Goal: Task Accomplishment & Management: Use online tool/utility

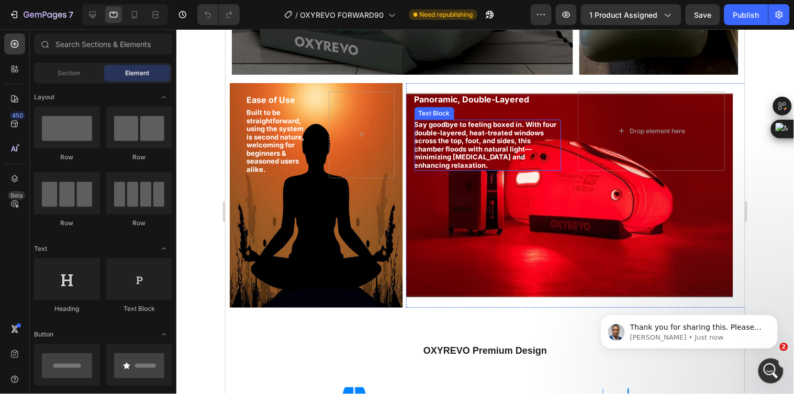
scroll to position [1046, 0]
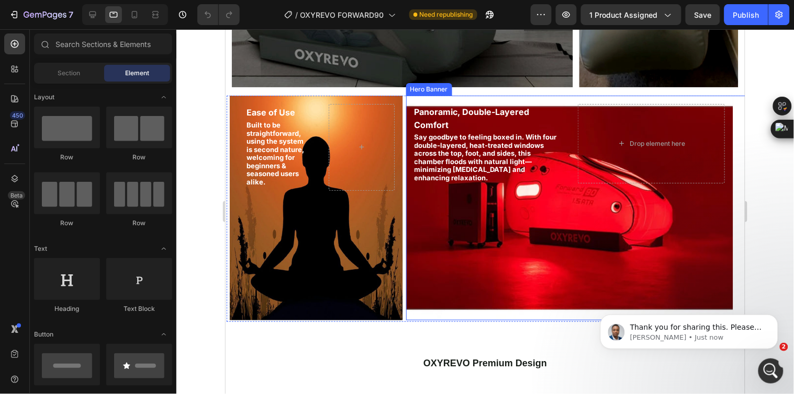
click at [486, 218] on div "Background Image" at bounding box center [568, 207] width 327 height 225
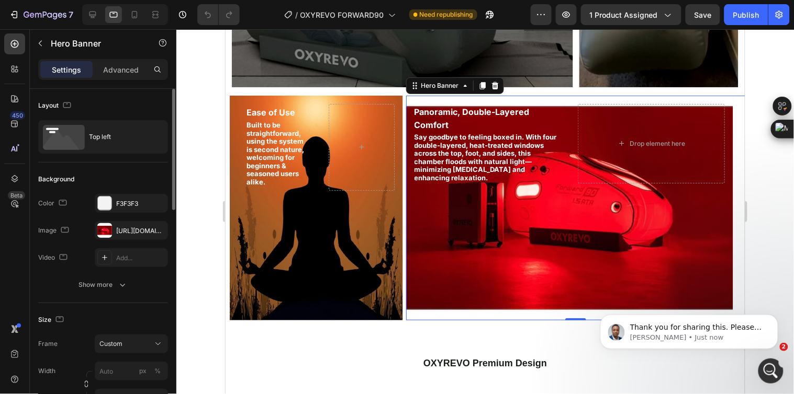
scroll to position [58, 0]
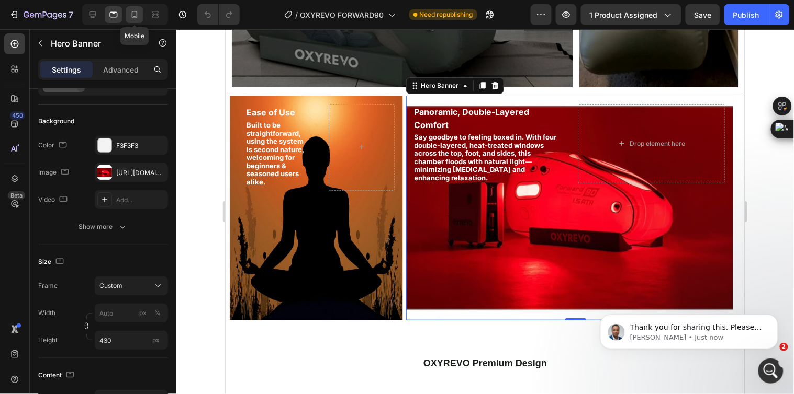
click at [134, 16] on icon at bounding box center [135, 14] width 6 height 7
type input "100"
type input "500"
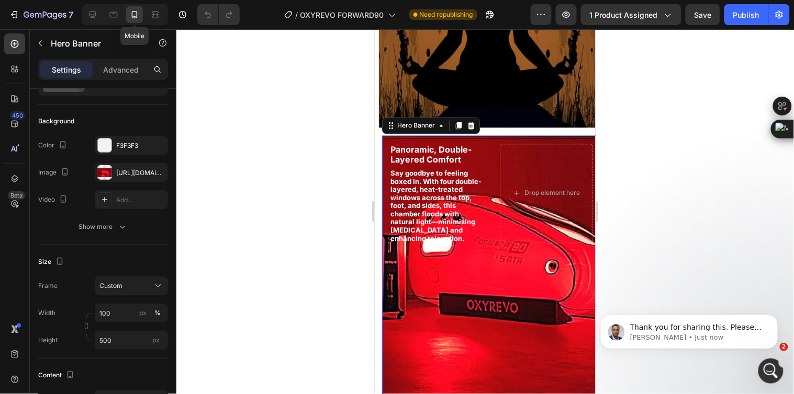
scroll to position [1603, 0]
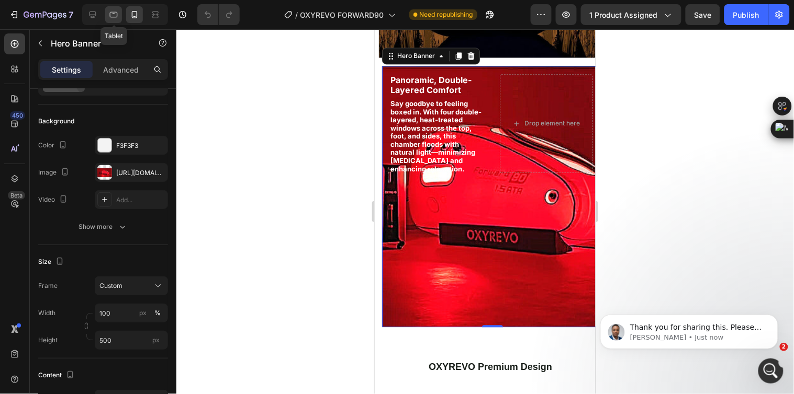
click at [116, 14] on icon at bounding box center [113, 14] width 10 height 10
type input "430"
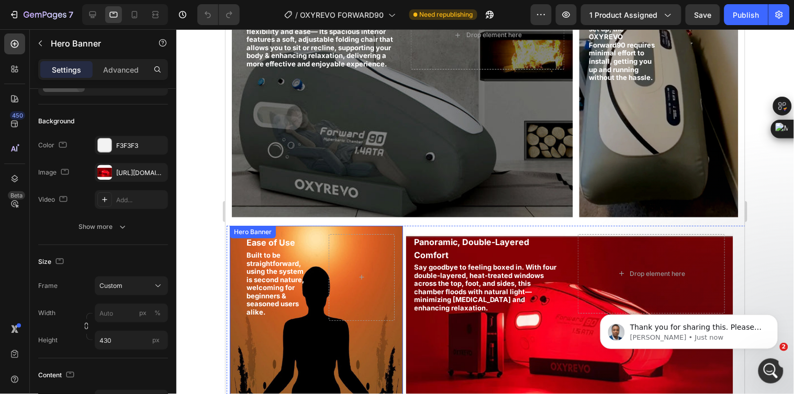
scroll to position [1080, 0]
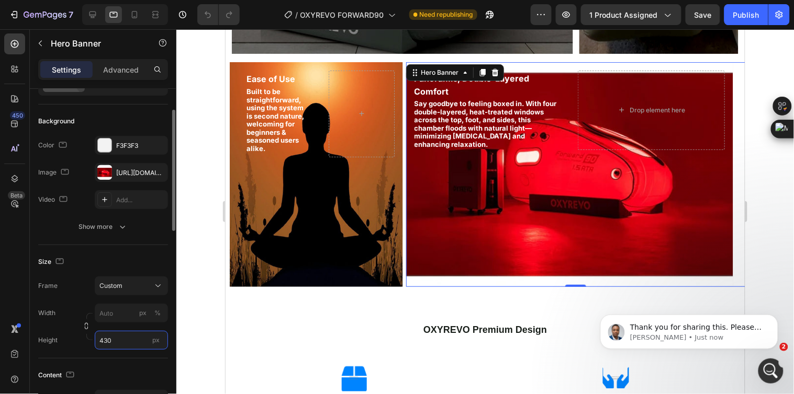
click at [107, 338] on input "430" at bounding box center [131, 340] width 73 height 19
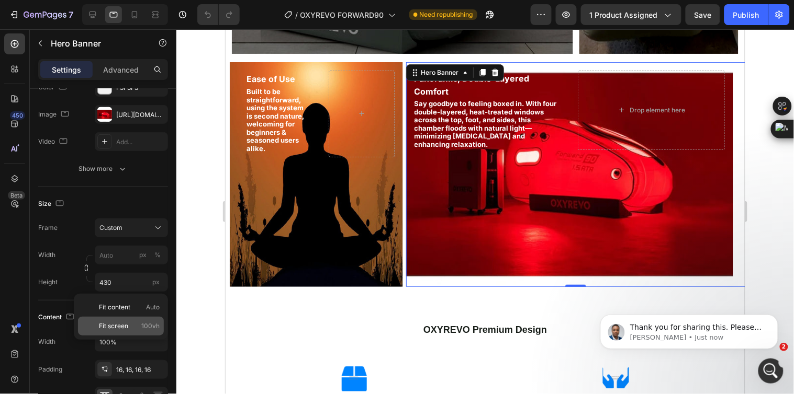
click at [142, 323] on span "100vh" at bounding box center [150, 326] width 18 height 9
type input "100"
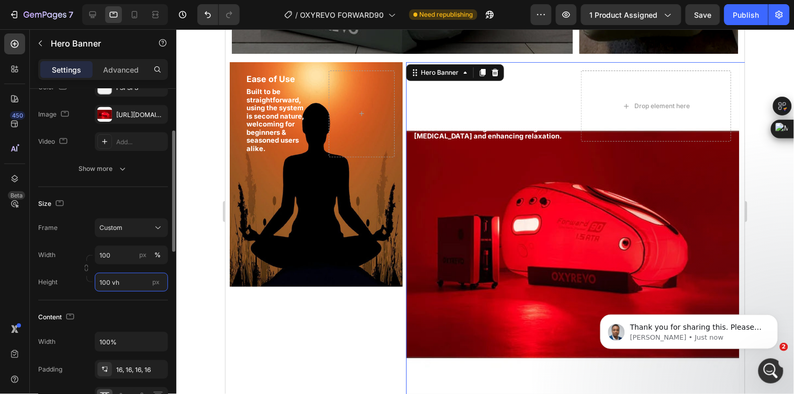
click at [128, 284] on input "100 vh" at bounding box center [131, 282] width 73 height 19
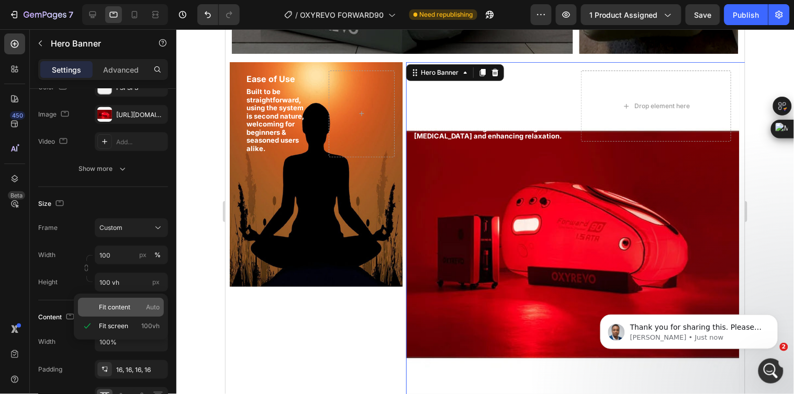
click at [143, 303] on p "Fit content Auto" at bounding box center [129, 307] width 61 height 9
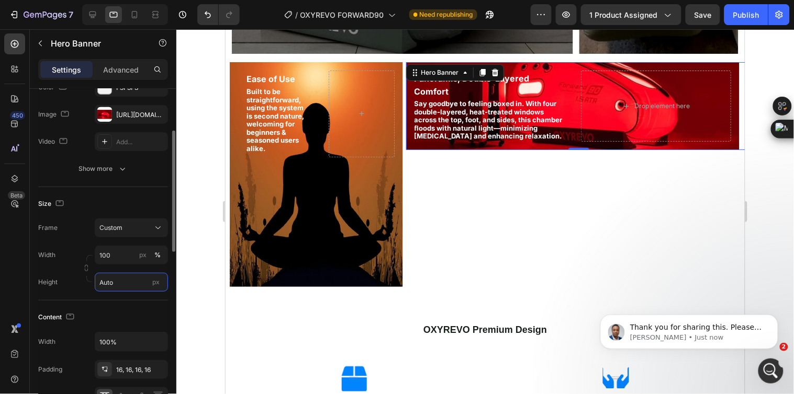
click at [131, 282] on input "Auto" at bounding box center [131, 282] width 73 height 19
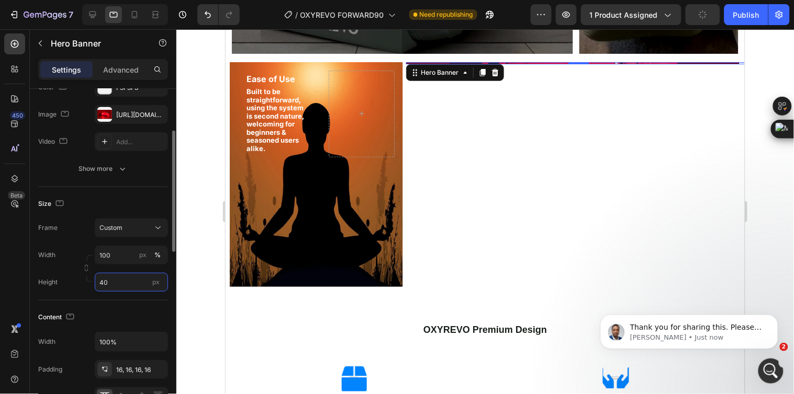
type input "400"
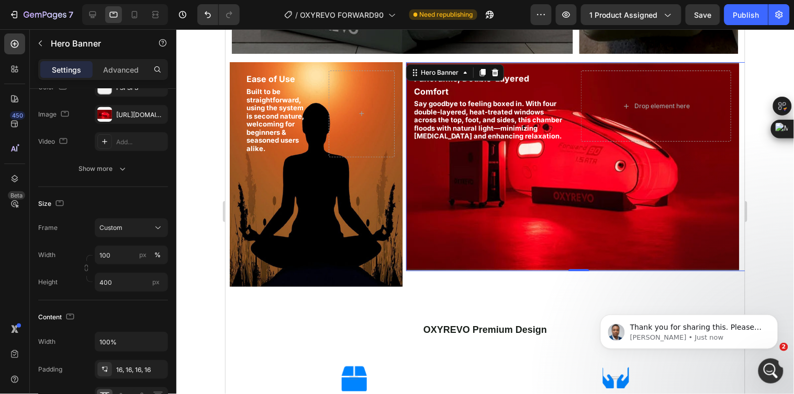
click at [194, 225] on div at bounding box center [484, 211] width 617 height 365
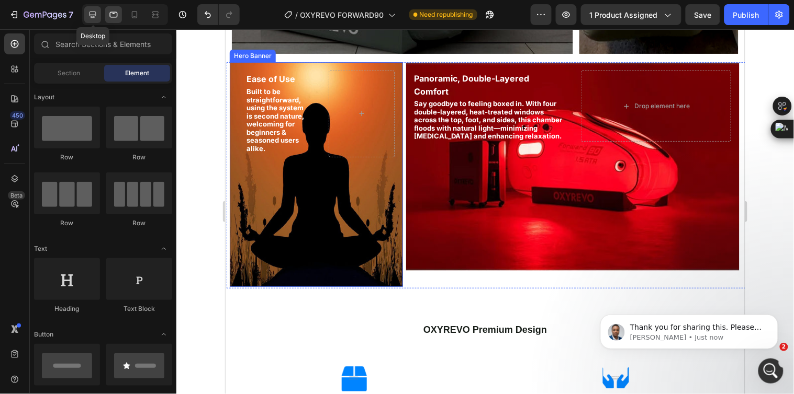
click at [94, 19] on icon at bounding box center [92, 14] width 10 height 10
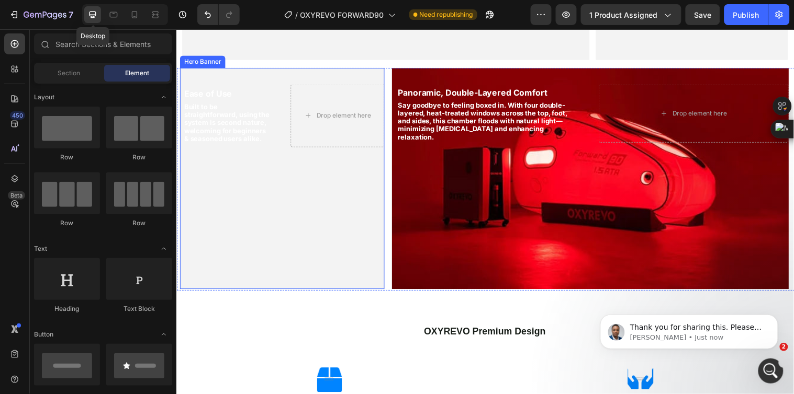
scroll to position [1086, 0]
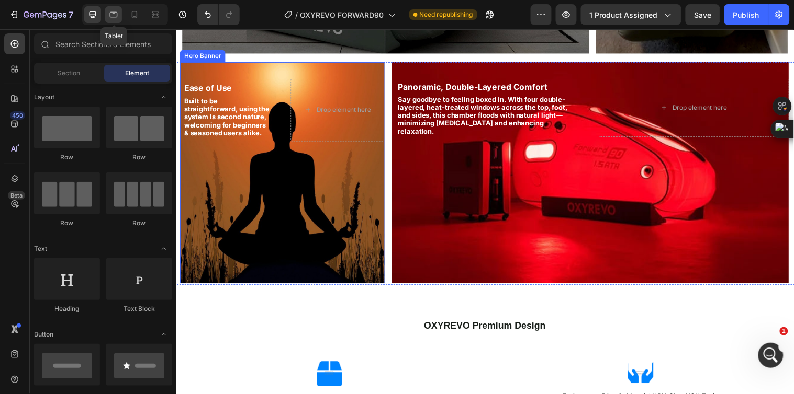
click at [117, 14] on icon at bounding box center [114, 15] width 8 height 6
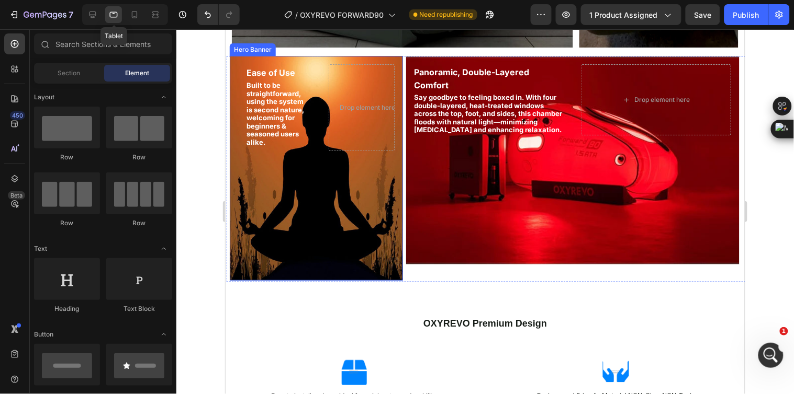
scroll to position [1080, 0]
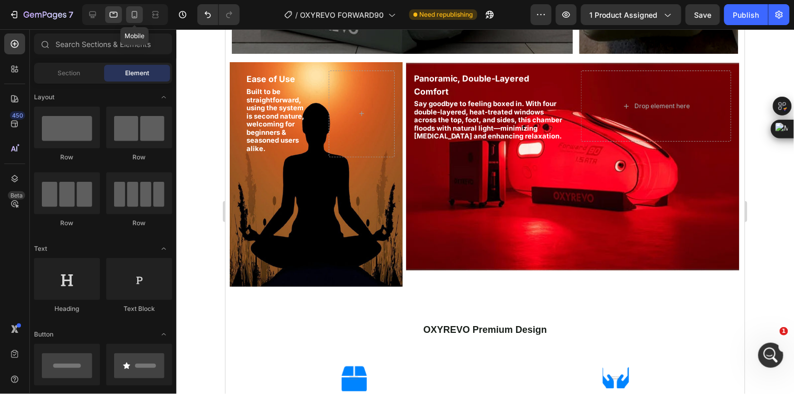
click at [137, 16] on icon at bounding box center [135, 14] width 6 height 7
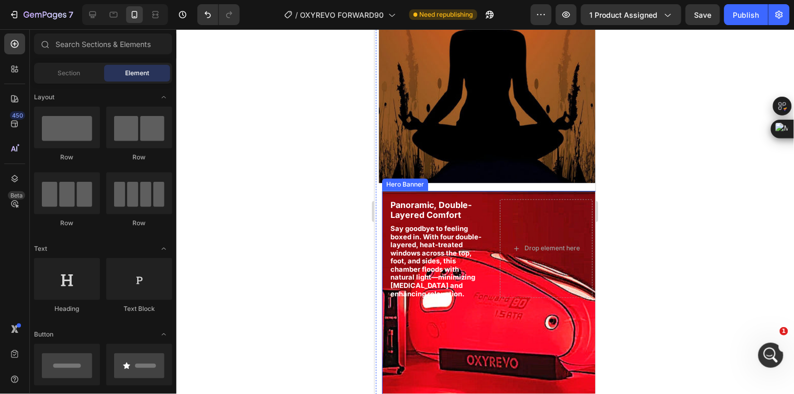
scroll to position [1603, 0]
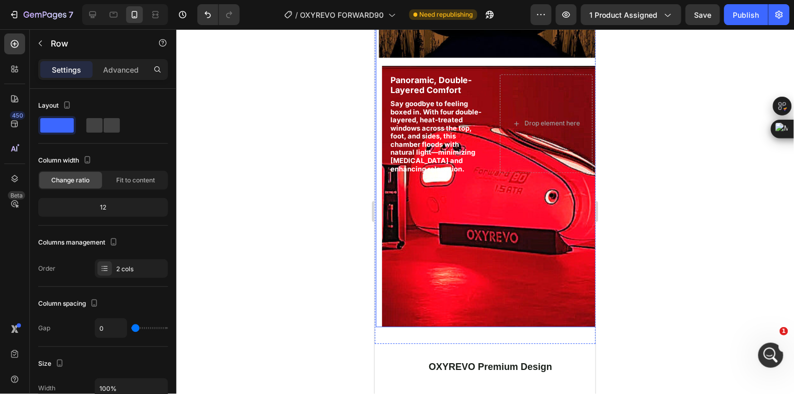
click at [378, 310] on div "Panoramic, Double-Layered Comfort Heading Say goodbye to feeling boxed in. With…" at bounding box center [485, 196] width 221 height 262
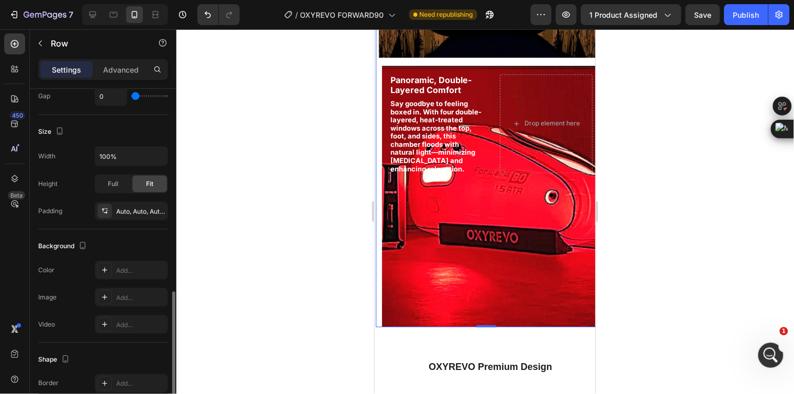
scroll to position [336, 0]
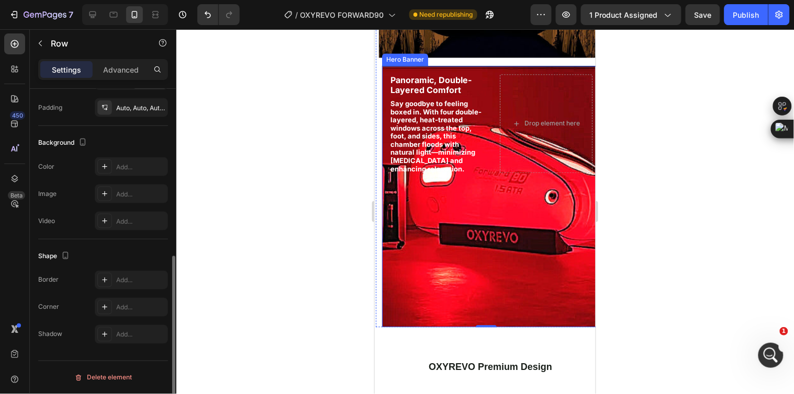
click at [423, 286] on div "Background Image" at bounding box center [490, 196] width 219 height 262
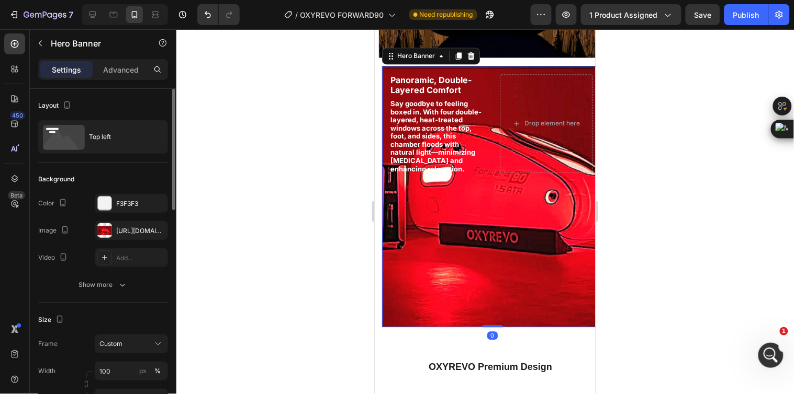
scroll to position [116, 0]
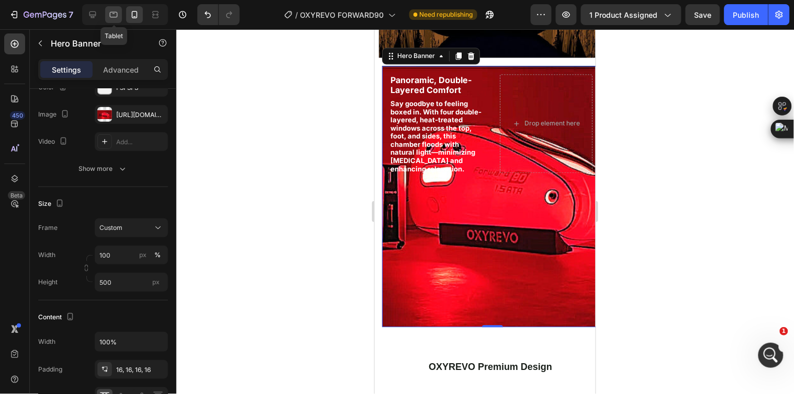
click at [114, 17] on icon at bounding box center [114, 15] width 8 height 6
type input "400"
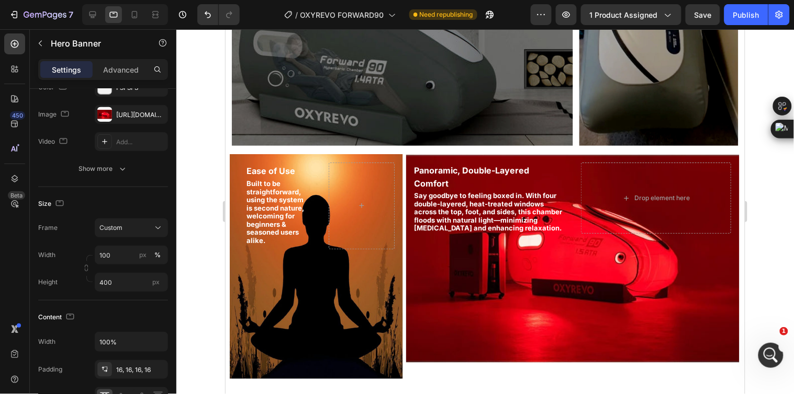
scroll to position [1022, 0]
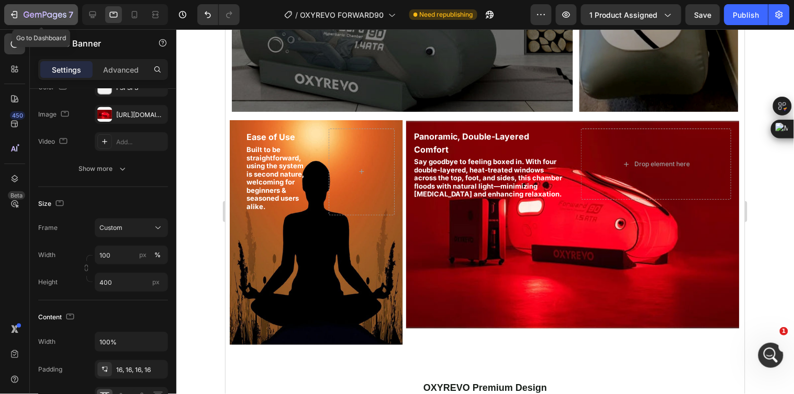
click at [13, 17] on icon "button" at bounding box center [15, 14] width 5 height 7
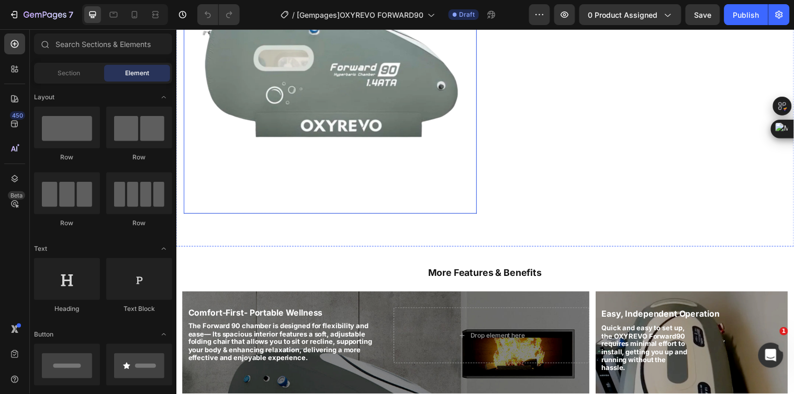
scroll to position [639, 0]
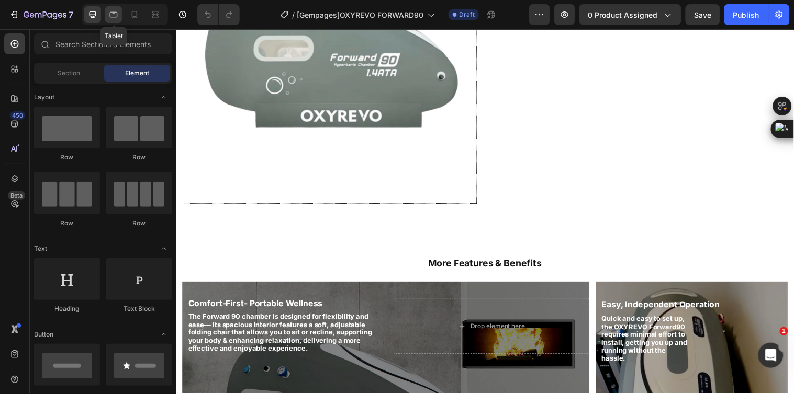
click at [112, 19] on icon at bounding box center [113, 14] width 10 height 10
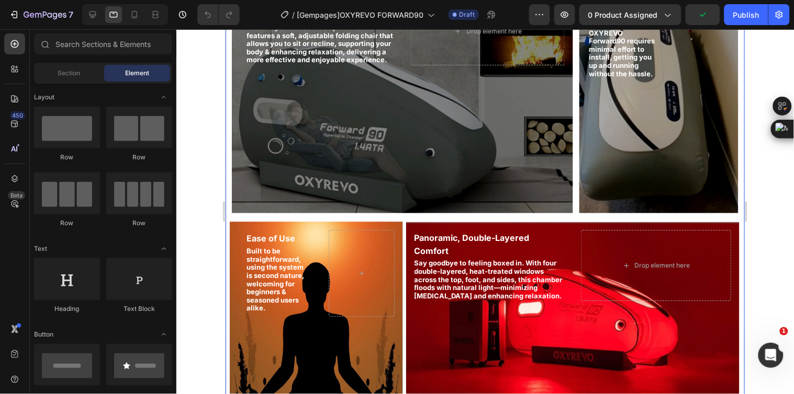
scroll to position [1046, 0]
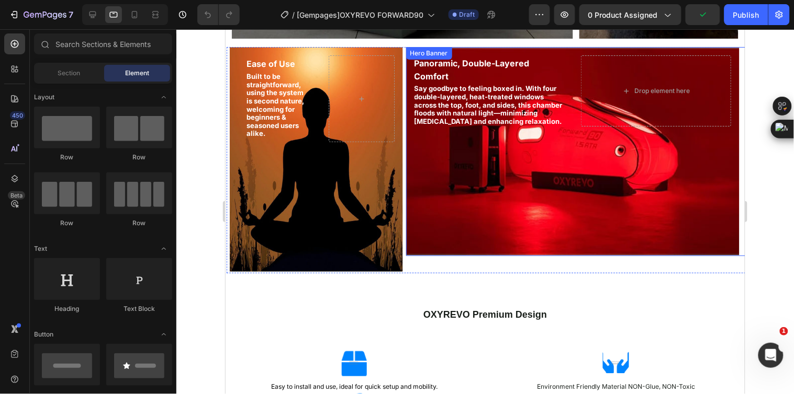
click at [458, 243] on div "Background Image" at bounding box center [571, 151] width 333 height 209
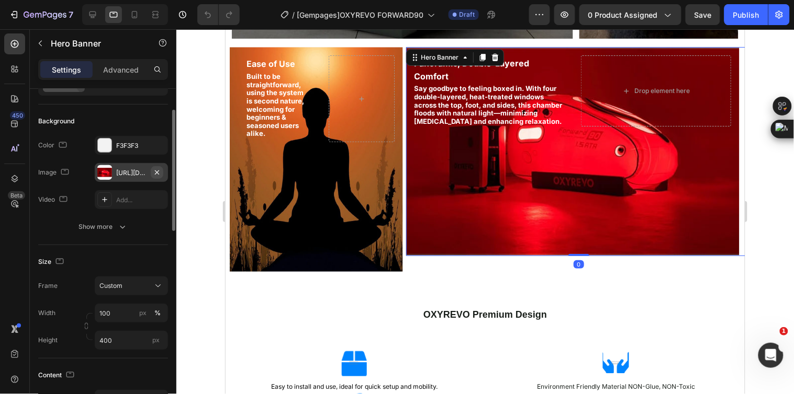
scroll to position [116, 0]
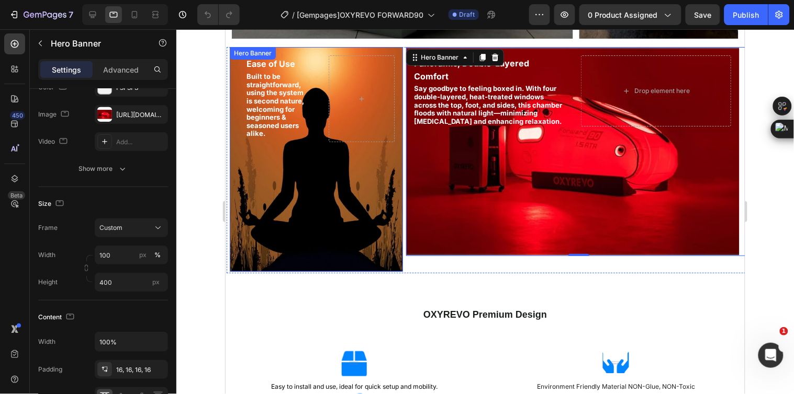
click at [380, 244] on div "Background Image" at bounding box center [315, 159] width 173 height 225
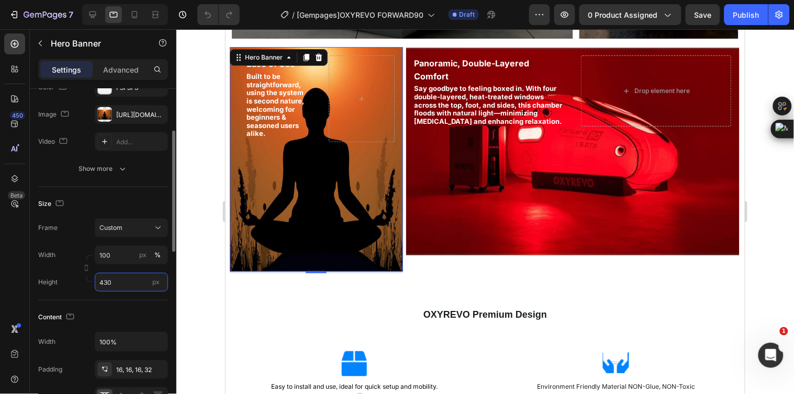
click at [115, 280] on input "430" at bounding box center [131, 282] width 73 height 19
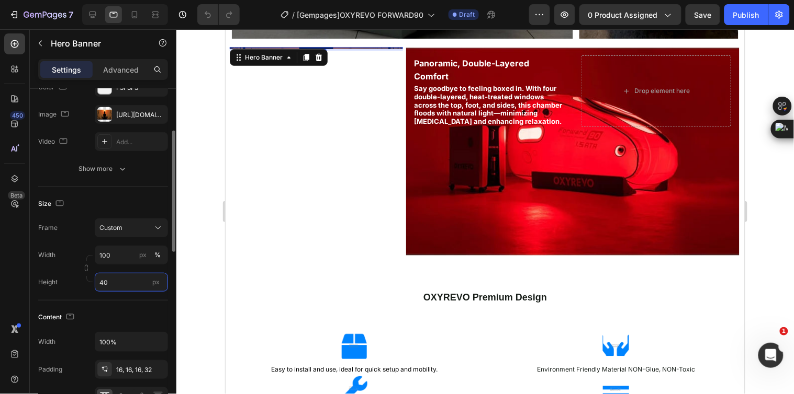
type input "400"
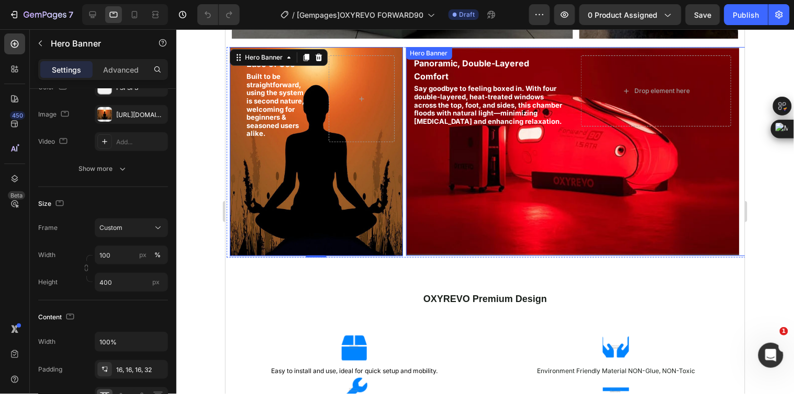
click at [405, 249] on div "Background Image" at bounding box center [571, 151] width 333 height 209
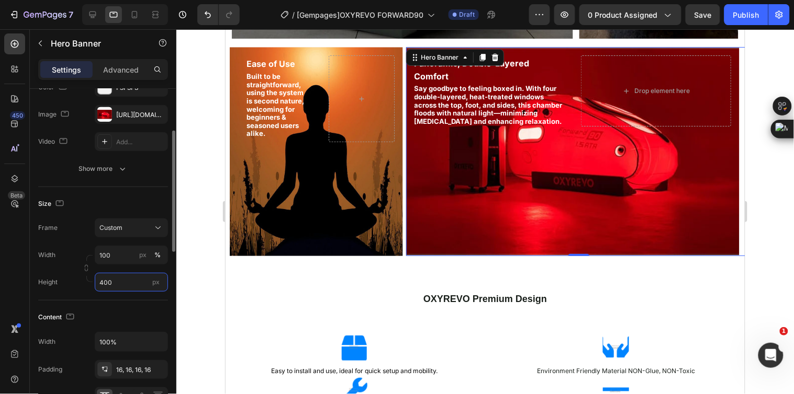
click at [116, 280] on input "400" at bounding box center [131, 282] width 73 height 19
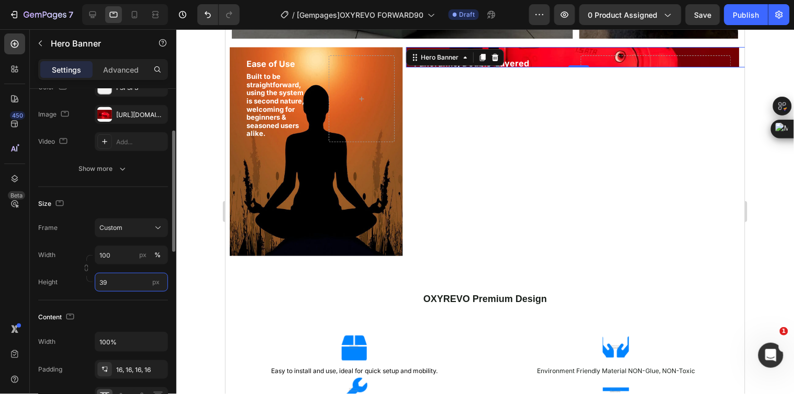
type input "393"
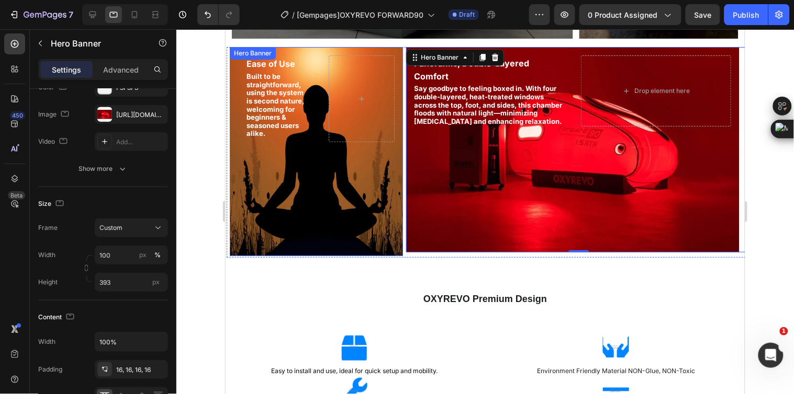
drag, startPoint x: 345, startPoint y: 253, endPoint x: 345, endPoint y: 246, distance: 6.8
click at [345, 252] on div "Background Image" at bounding box center [315, 151] width 173 height 209
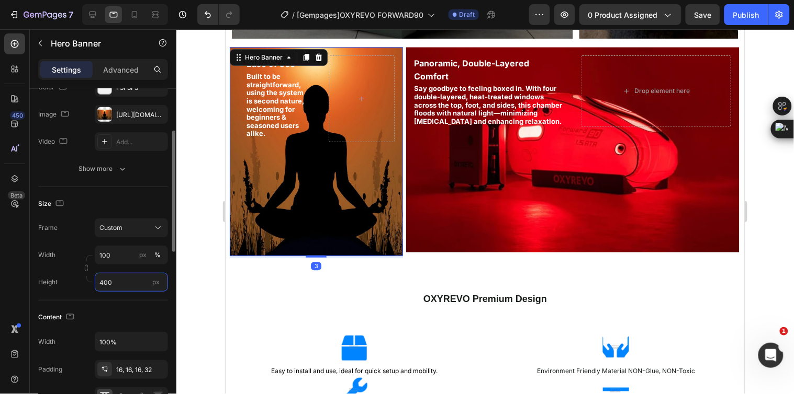
click at [112, 278] on input "400" at bounding box center [131, 282] width 73 height 19
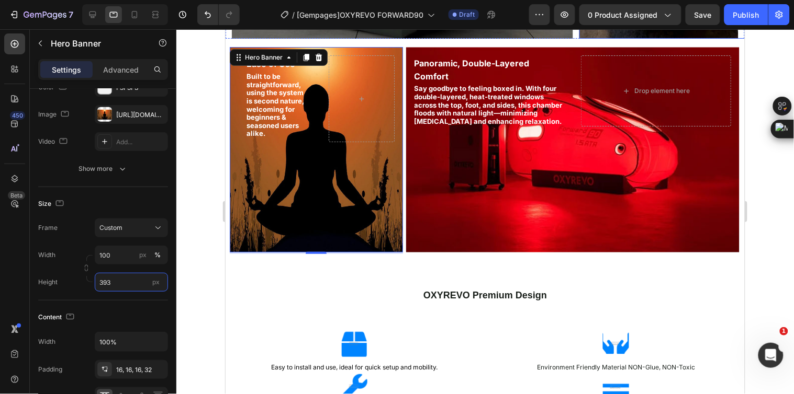
type input "393"
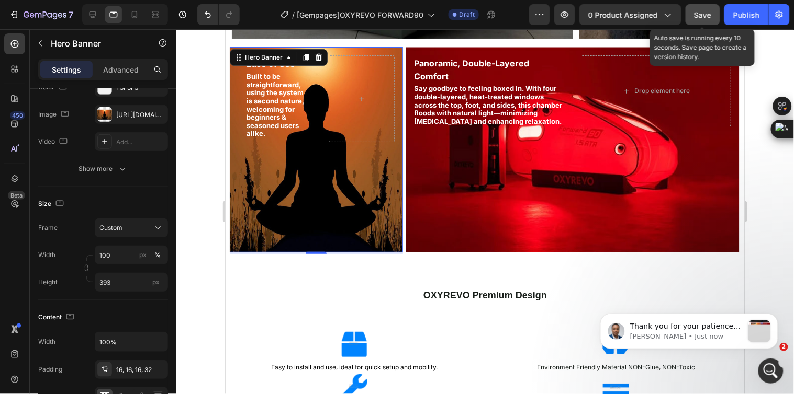
scroll to position [0, 0]
click at [705, 20] on button "Save" at bounding box center [702, 14] width 35 height 21
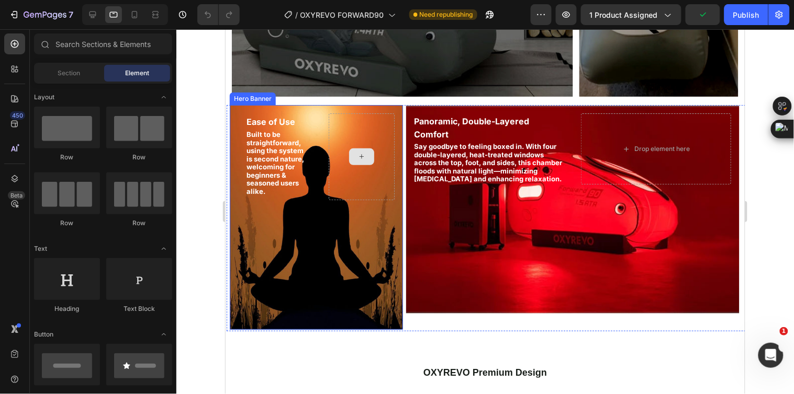
scroll to position [1046, 0]
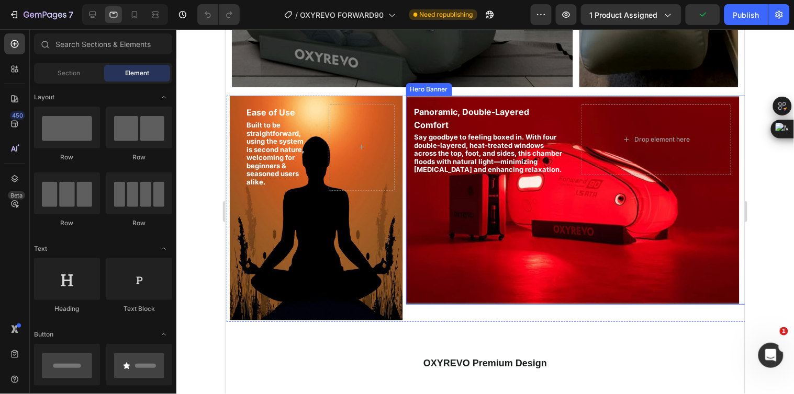
click at [423, 293] on div "Background Image" at bounding box center [571, 199] width 333 height 209
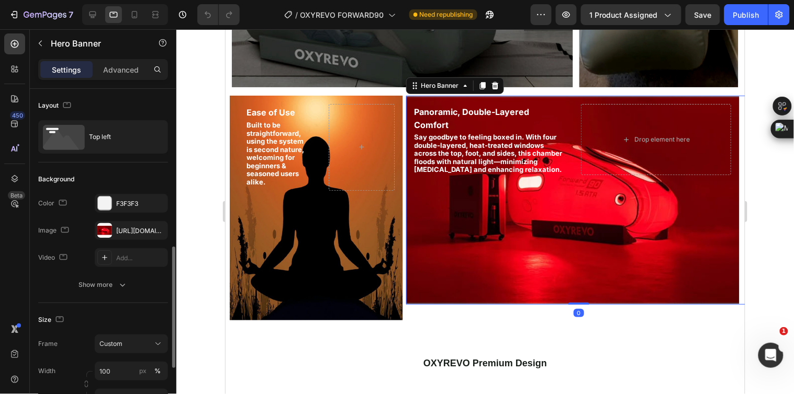
scroll to position [116, 0]
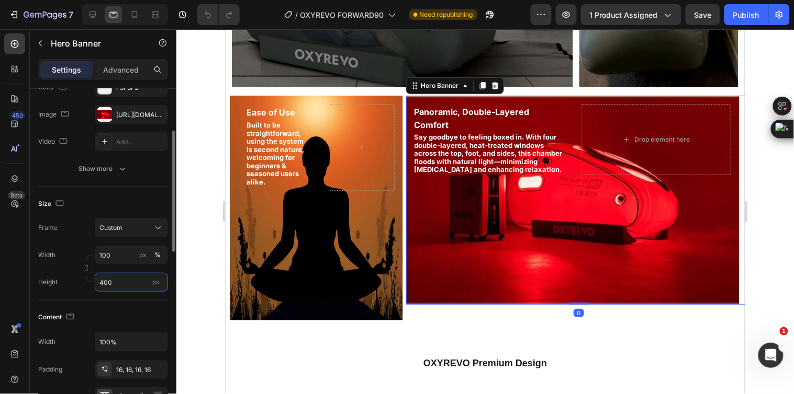
click at [115, 285] on input "400" at bounding box center [131, 282] width 73 height 19
click at [114, 283] on input "400" at bounding box center [131, 282] width 73 height 19
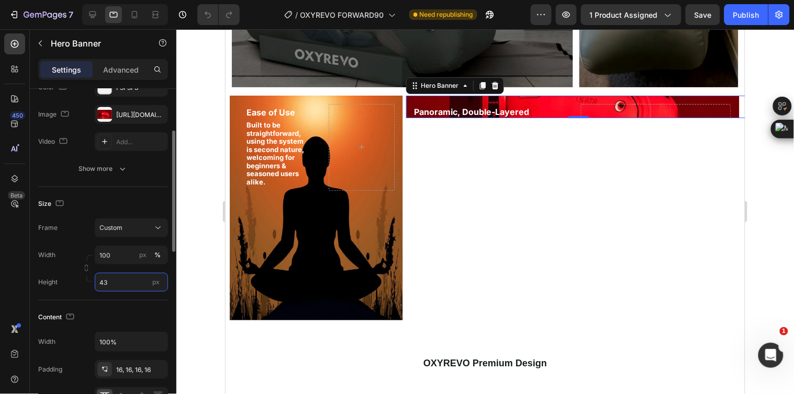
type input "430"
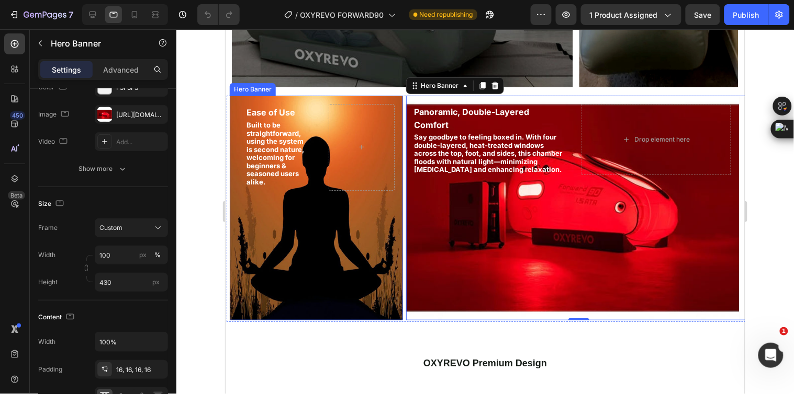
click at [271, 299] on div "Background Image" at bounding box center [315, 207] width 173 height 225
